Goal: Task Accomplishment & Management: Use online tool/utility

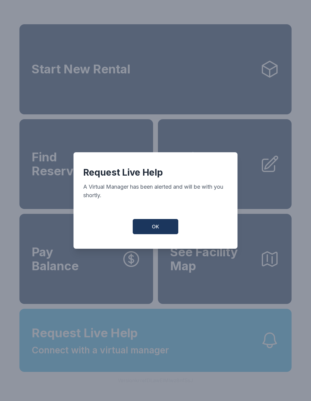
click at [156, 226] on span "OK" at bounding box center [155, 226] width 7 height 7
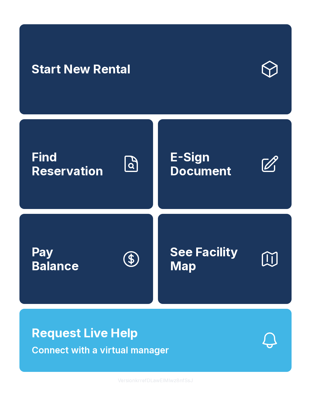
click at [251, 170] on span "E-Sign Document" at bounding box center [212, 164] width 85 height 28
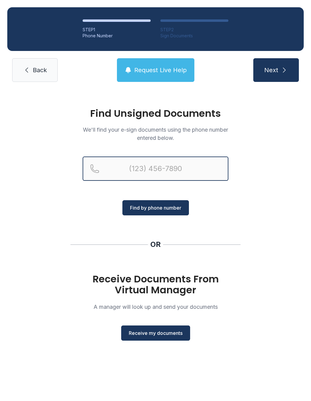
click at [180, 165] on input "Reservation phone number" at bounding box center [155, 168] width 146 height 24
type input "[PHONE_NUMBER]"
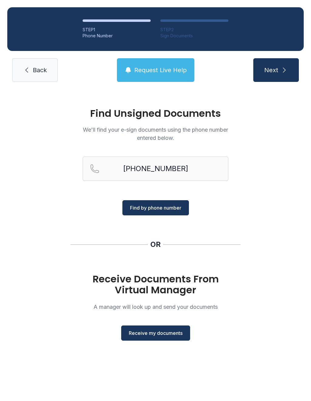
click at [165, 205] on span "Find by phone number" at bounding box center [155, 207] width 51 height 7
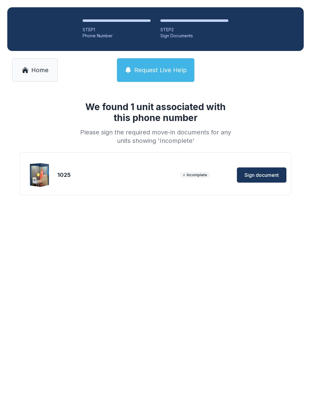
click at [265, 173] on span "Sign document" at bounding box center [261, 174] width 34 height 7
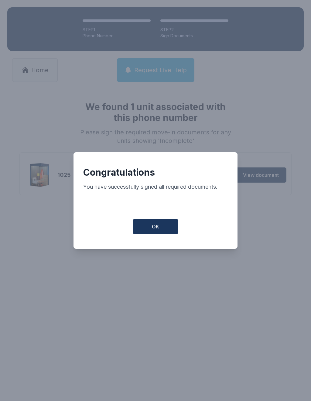
click at [164, 224] on button "OK" at bounding box center [155, 226] width 45 height 15
